Goal: Check status: Check status

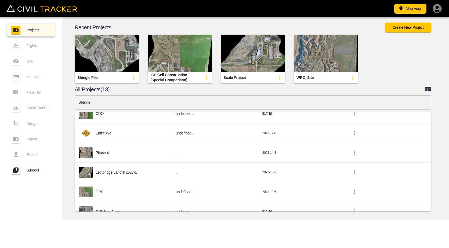
scroll to position [161, 0]
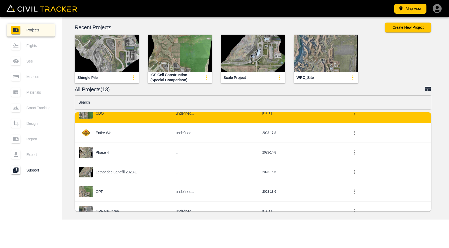
click at [115, 118] on div "CDO" at bounding box center [123, 113] width 88 height 11
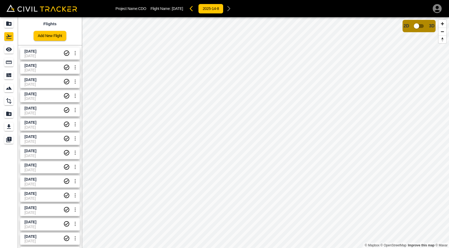
click at [39, 156] on span "[DATE]" at bounding box center [43, 156] width 39 height 4
click at [41, 163] on span "[DATE]" at bounding box center [43, 165] width 39 height 5
click at [46, 147] on div "[DATE] [DATE]" at bounding box center [49, 152] width 62 height 14
click at [45, 151] on span "[DATE]" at bounding box center [43, 151] width 39 height 5
click at [46, 142] on span "[DATE]" at bounding box center [43, 141] width 39 height 4
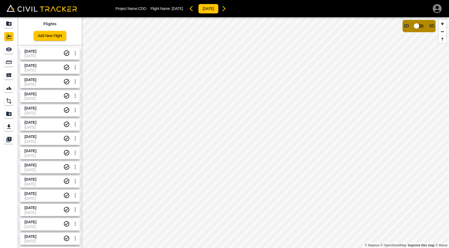
click at [38, 57] on span "[DATE]" at bounding box center [43, 56] width 39 height 4
